Goal: Task Accomplishment & Management: Manage account settings

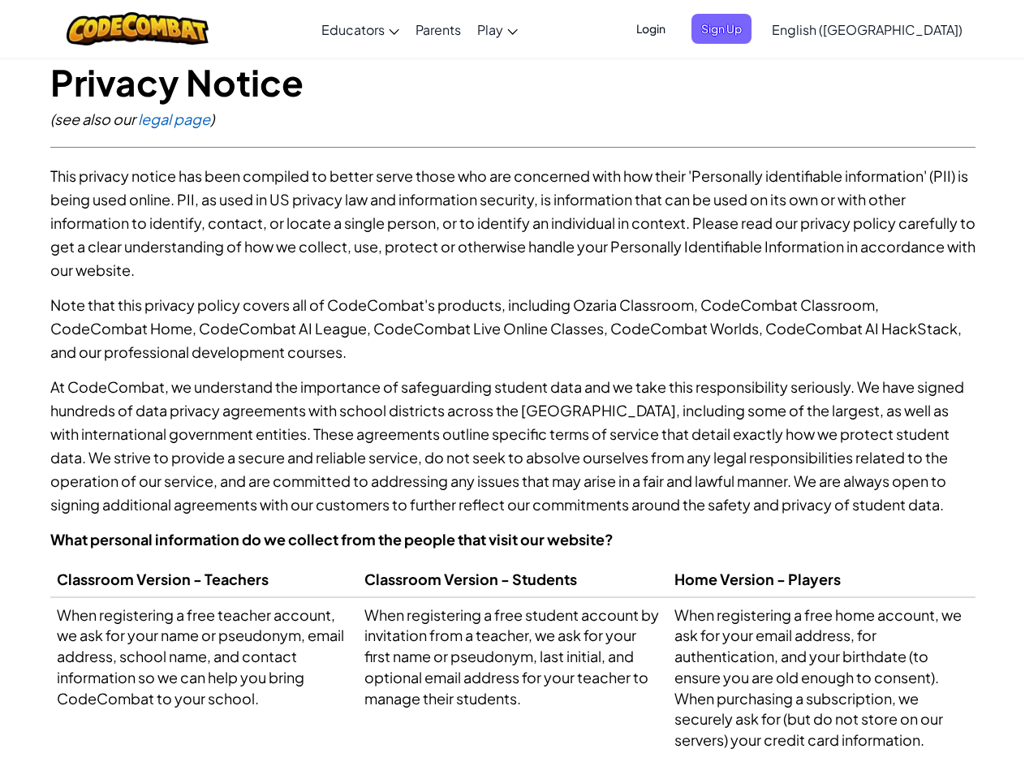
click at [512, 390] on p "At CodeCombat, we understand the importance of safeguarding student data and we…" at bounding box center [512, 445] width 925 height 141
click at [675, 28] on span "Login" at bounding box center [651, 29] width 49 height 30
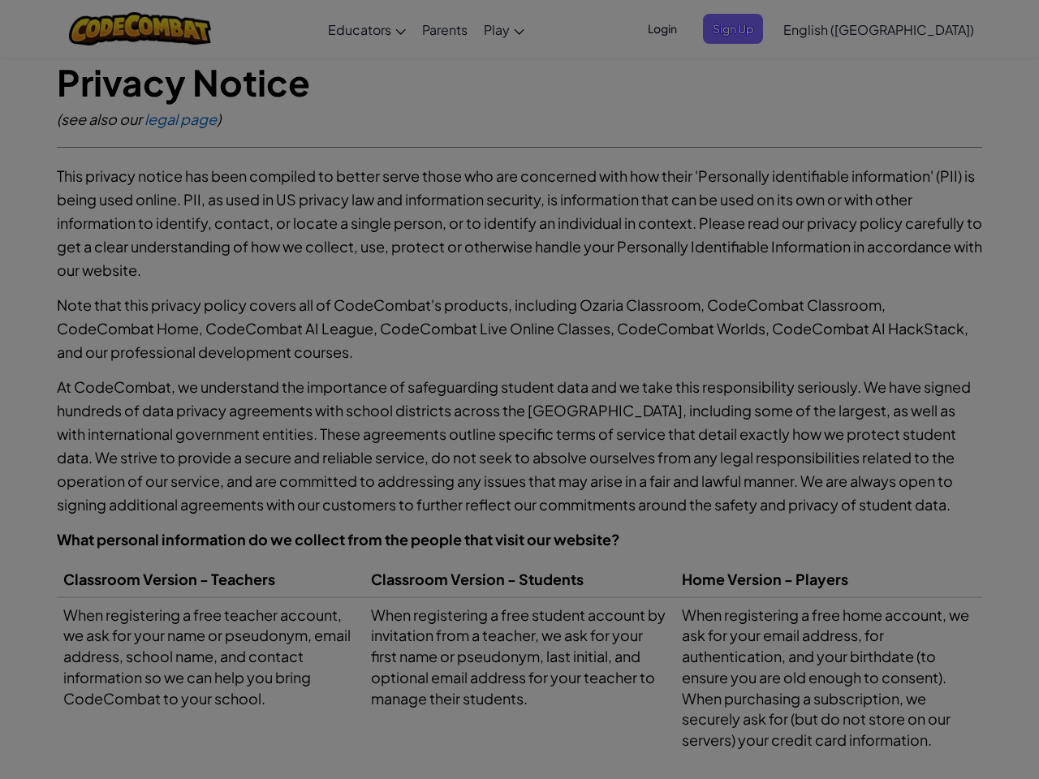
click at [0, 0] on input "Email or Username :" at bounding box center [0, 0] width 0 height 0
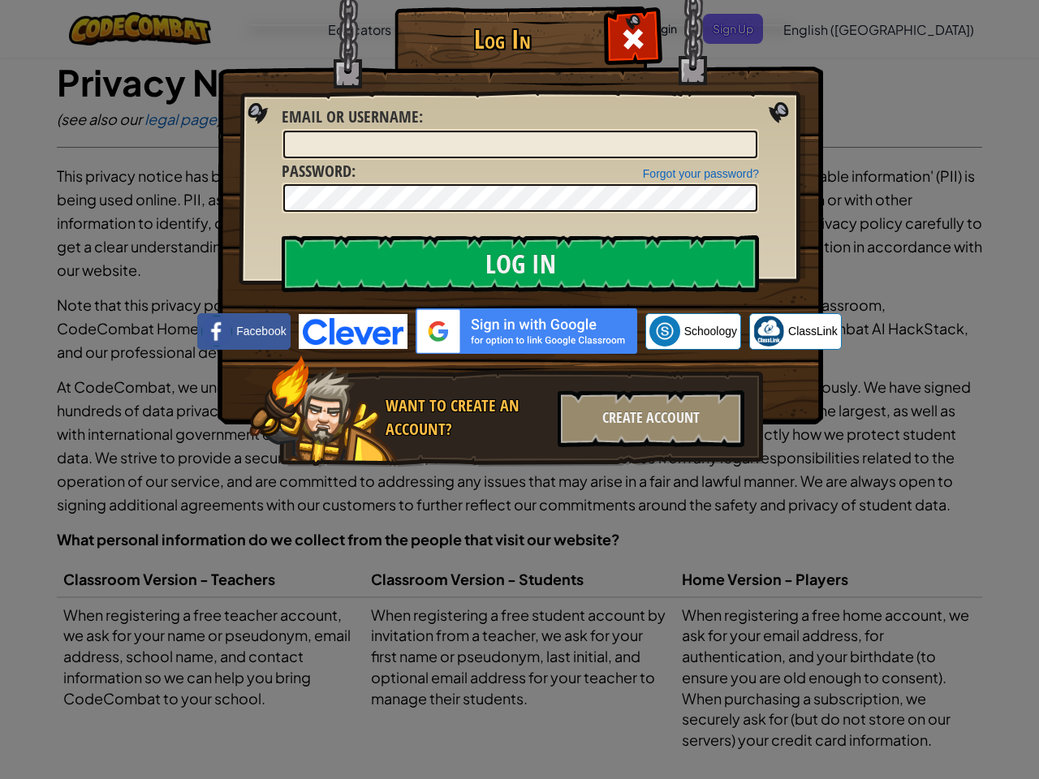
click at [820, 28] on div "Log In Unknown Error Email or Username : Forgot your password? Password : Log I…" at bounding box center [519, 389] width 1039 height 779
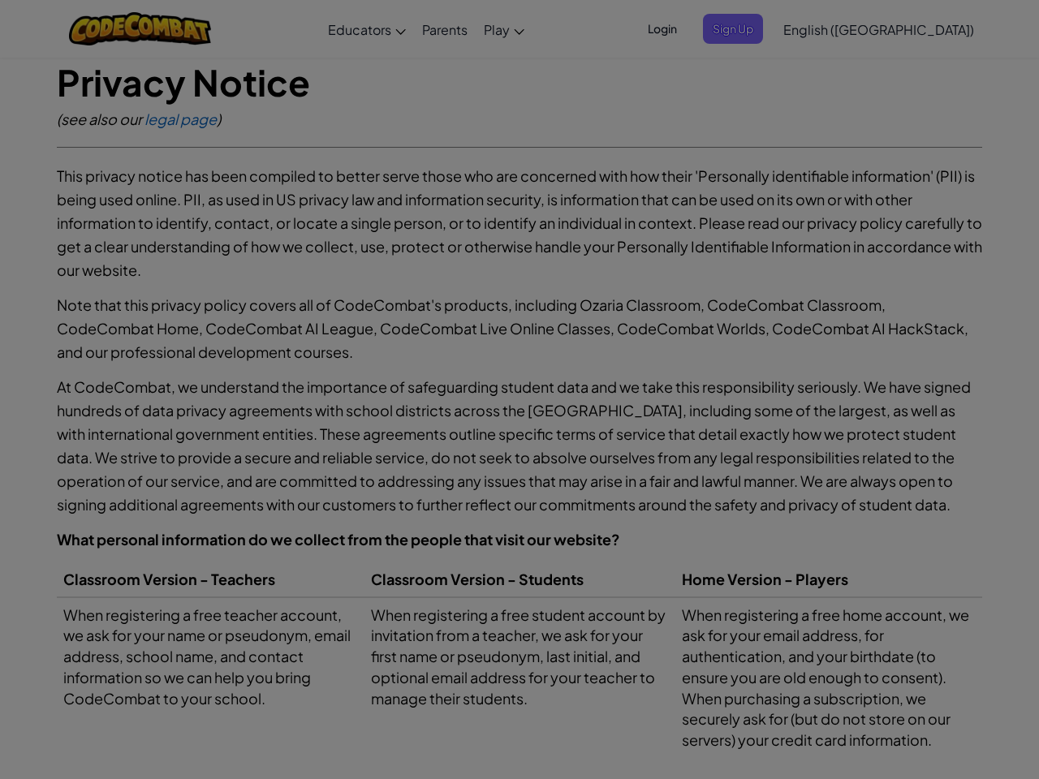
click at [820, 28] on div "Log In Unknown Error Email or Username : Forgot your password? Password : Log I…" at bounding box center [519, 389] width 1039 height 779
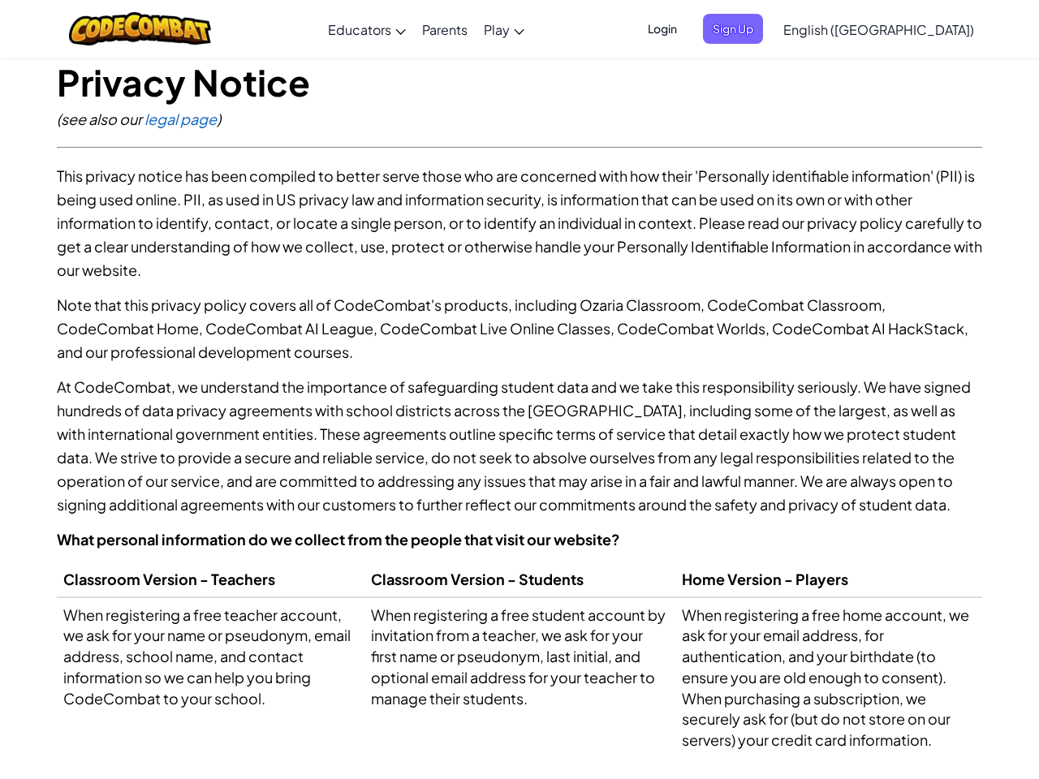
click at [907, 29] on div at bounding box center [519, 389] width 1039 height 779
